Goal: Check status: Check status

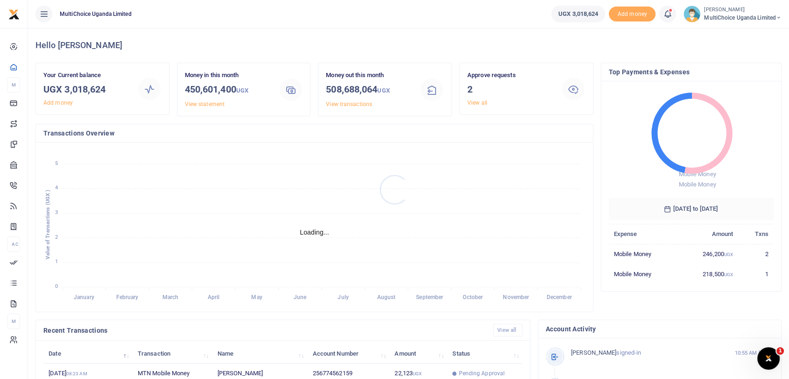
scroll to position [8, 8]
drag, startPoint x: 65, startPoint y: 87, endPoint x: 116, endPoint y: 92, distance: 50.7
click at [116, 92] on h3 "UGX 3,018,624" at bounding box center [86, 89] width 86 height 14
copy h3 "3,018,624"
click at [475, 100] on link "View all" at bounding box center [478, 102] width 20 height 7
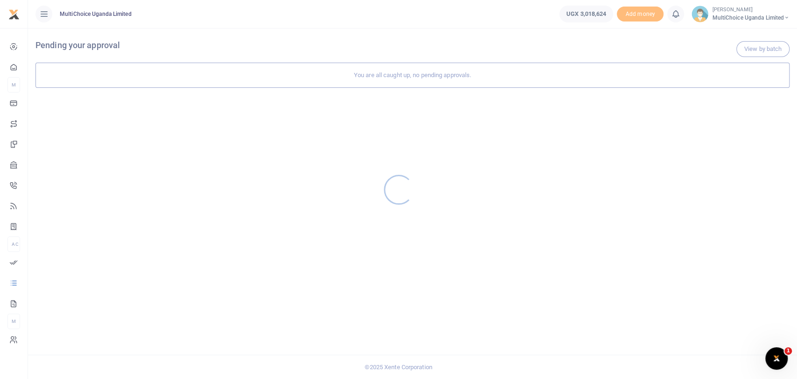
click at [729, 14] on div at bounding box center [398, 189] width 797 height 379
click at [723, 10] on small "[PERSON_NAME]" at bounding box center [751, 10] width 78 height 8
